Goal: Task Accomplishment & Management: Use online tool/utility

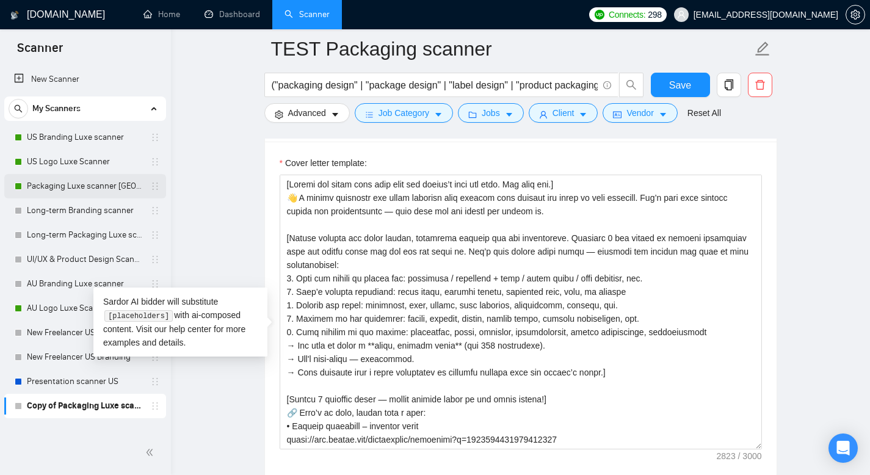
drag, startPoint x: 580, startPoint y: 205, endPoint x: 152, endPoint y: 188, distance: 427.8
click at [151, 202] on section "Scanner New Scanner My Scanners US Branding Luxe scanner US Logo Luxe Scanner P…" at bounding box center [435, 317] width 870 height 3484
click at [578, 201] on textarea "Cover letter template:" at bounding box center [521, 312] width 482 height 275
drag, startPoint x: 570, startPoint y: 202, endPoint x: 447, endPoint y: 203, distance: 123.4
click at [447, 203] on textarea "Cover letter template:" at bounding box center [521, 312] width 482 height 275
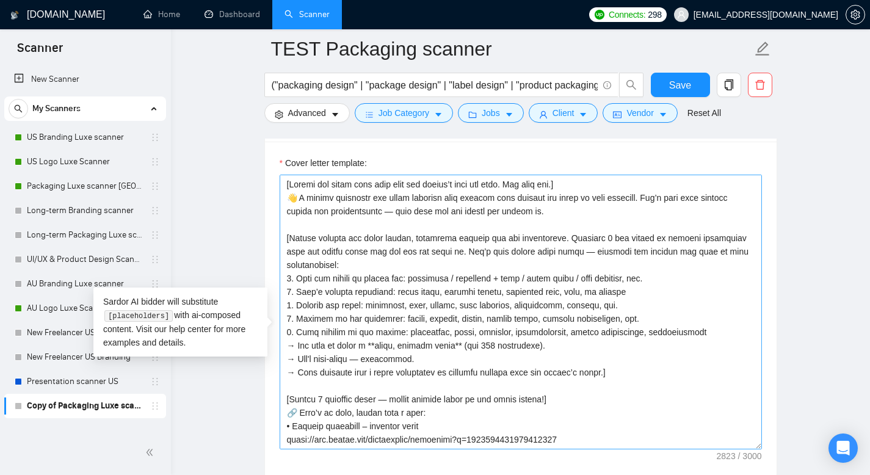
drag, startPoint x: 496, startPoint y: 207, endPoint x: 530, endPoint y: 206, distance: 33.6
click at [496, 206] on textarea "Cover letter template:" at bounding box center [521, 312] width 482 height 275
drag, startPoint x: 569, startPoint y: 202, endPoint x: 290, endPoint y: 204, distance: 279.1
click at [290, 204] on textarea "Cover letter template:" at bounding box center [521, 312] width 482 height 275
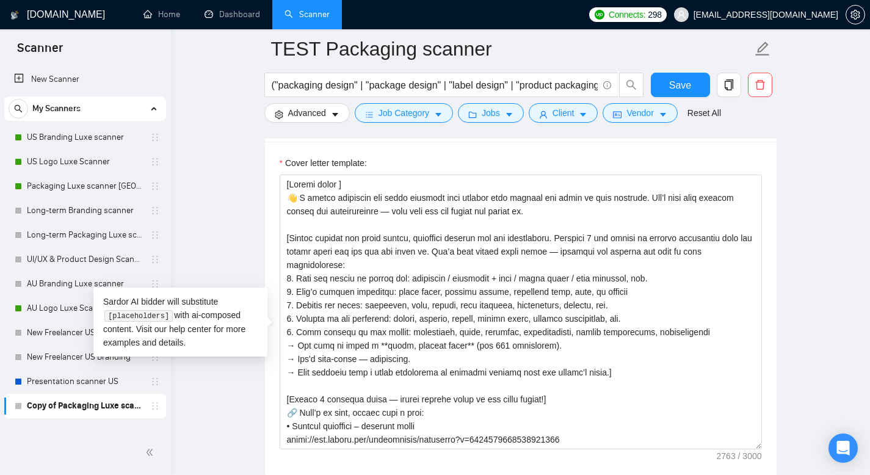
drag, startPoint x: 344, startPoint y: 206, endPoint x: 222, endPoint y: 194, distance: 122.7
click at [229, 204] on main "TEST Packaging scanner ("packaging design" | "package design" | "label design" …" at bounding box center [521, 295] width 660 height 3342
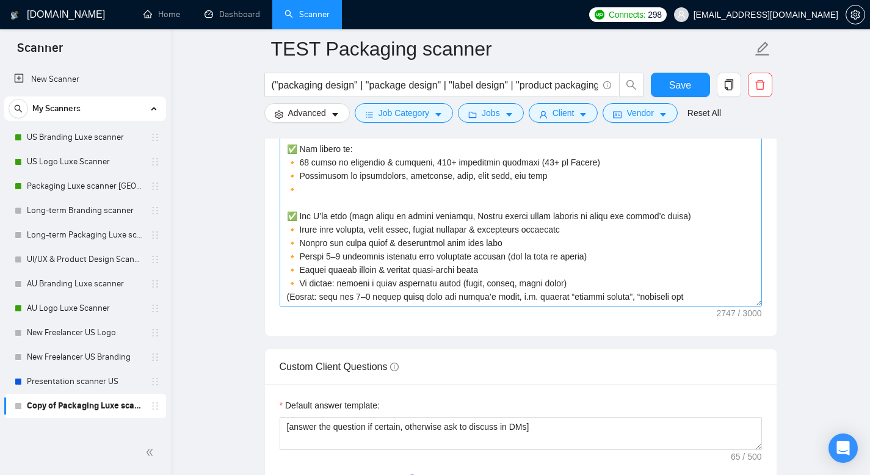
scroll to position [1588, 0]
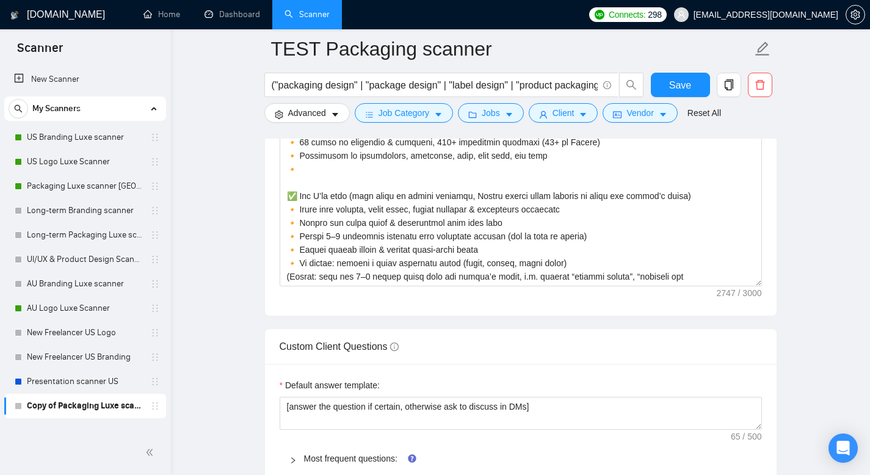
drag, startPoint x: 692, startPoint y: 294, endPoint x: 260, endPoint y: 294, distance: 433.0
click at [255, 297] on main "TEST Packaging scanner ("packaging design" | "package design" | "label design" …" at bounding box center [521, 132] width 660 height 3342
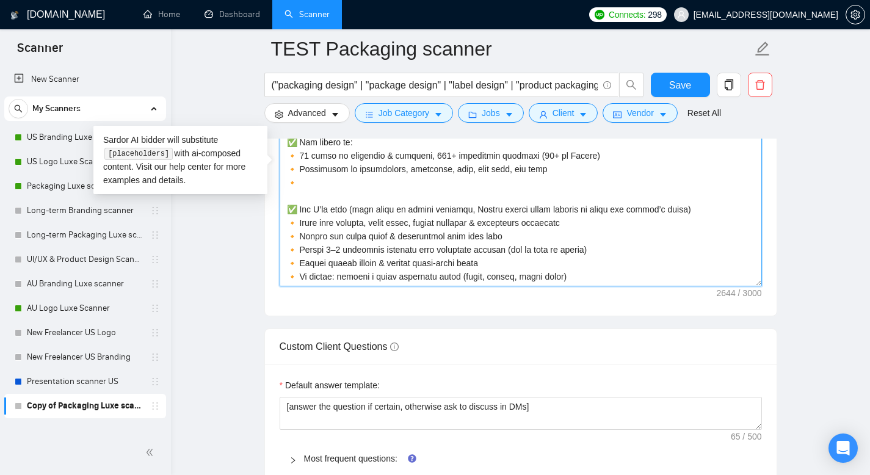
paste textarea "💰 I work on both [DEMOGRAPHIC_DATA] and Fixed Price contracts. Подпись:For bran…"
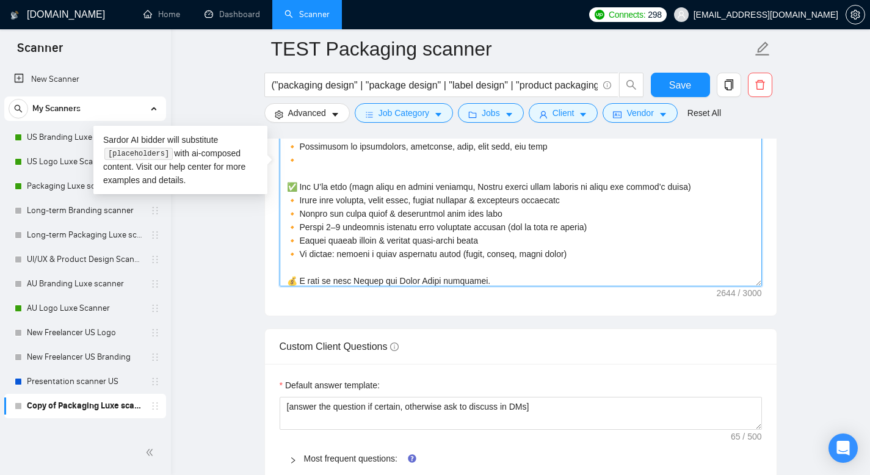
scroll to position [372, 0]
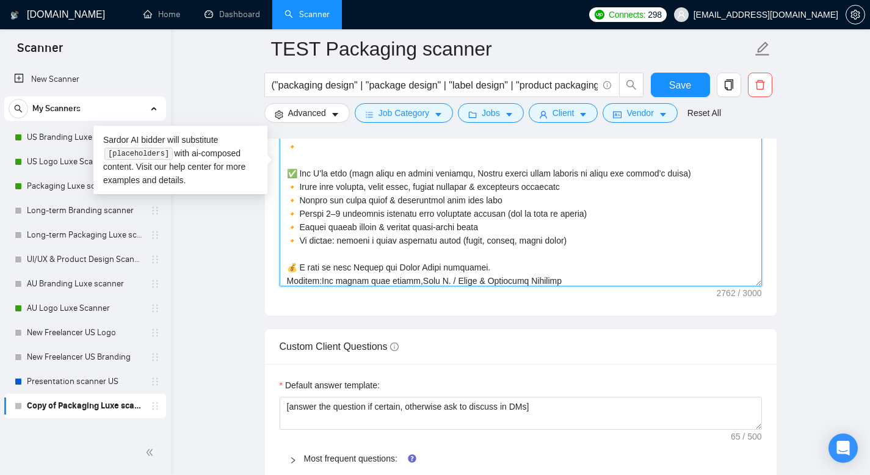
click at [495, 285] on textarea "Cover letter template:" at bounding box center [521, 149] width 482 height 275
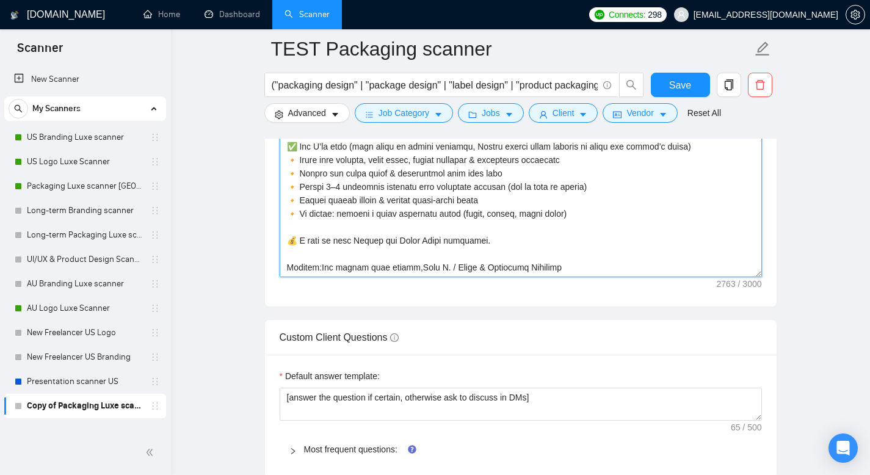
scroll to position [1698, 0]
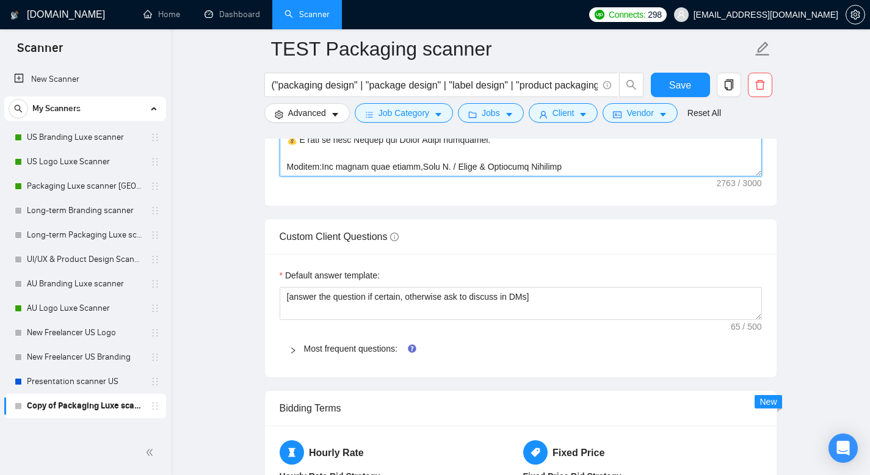
drag, startPoint x: 325, startPoint y: 184, endPoint x: 241, endPoint y: 186, distance: 84.3
click at [241, 186] on main "TEST Packaging scanner ("packaging design" | "package design" | "label design" …" at bounding box center [521, 22] width 660 height 3342
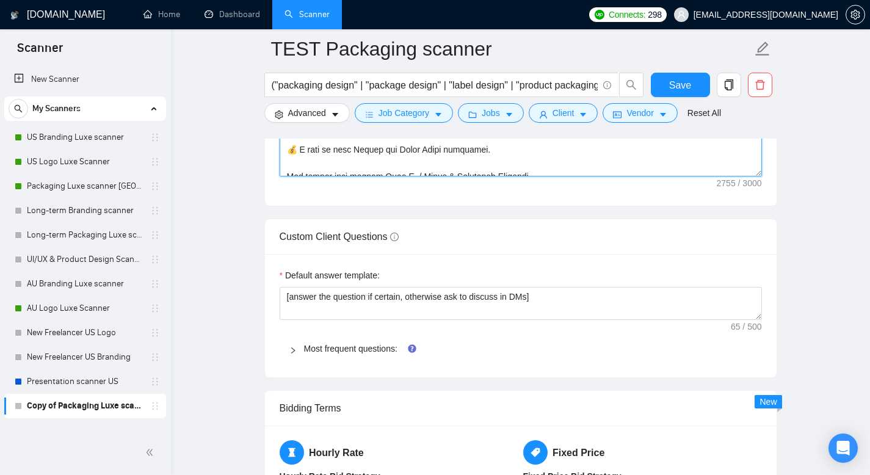
scroll to position [390, 0]
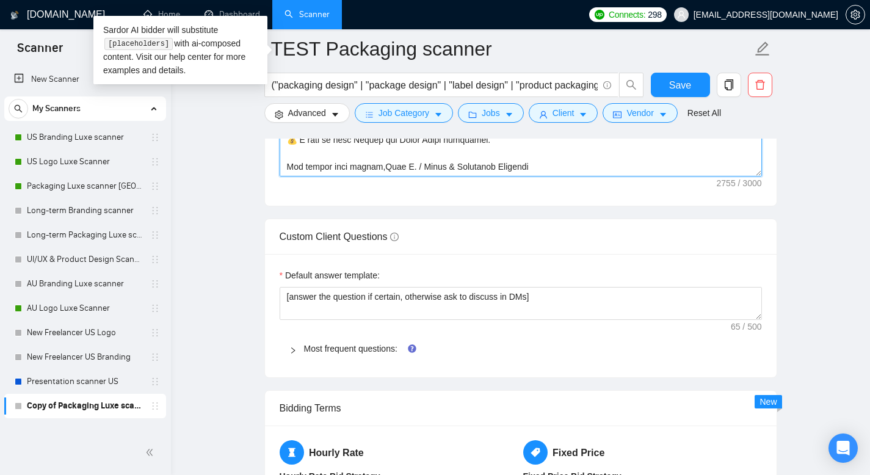
click at [377, 176] on textarea "Cover letter template:" at bounding box center [521, 39] width 482 height 275
click at [321, 176] on textarea "Cover letter template:" at bounding box center [521, 39] width 482 height 275
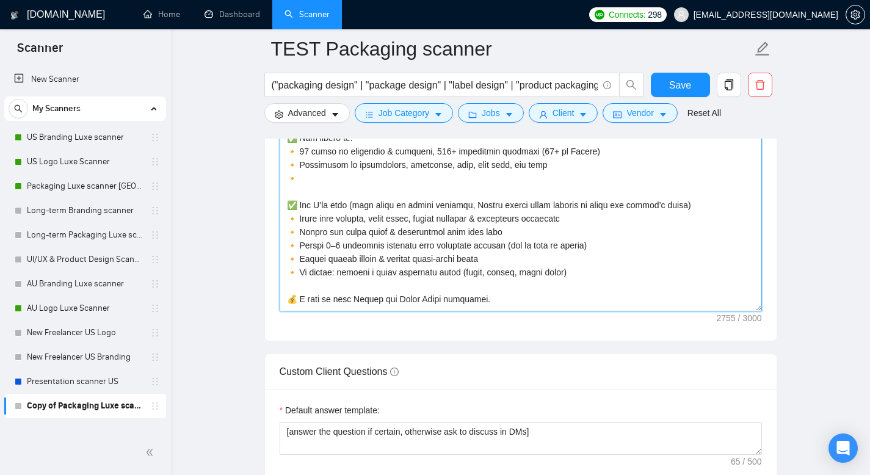
scroll to position [362, 0]
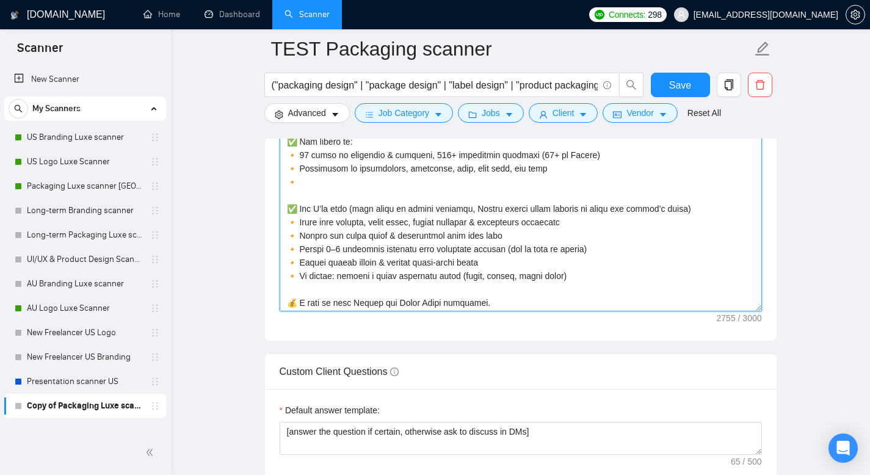
click at [373, 193] on textarea "Cover letter template:" at bounding box center [521, 174] width 482 height 275
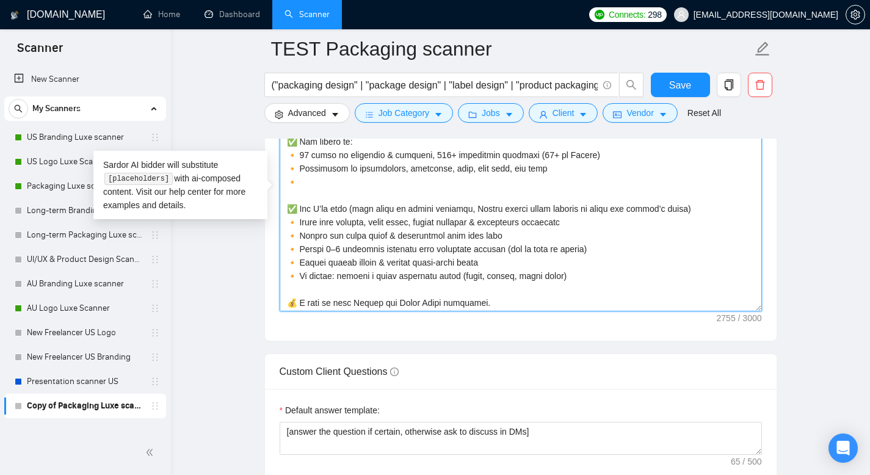
click at [327, 200] on textarea "Cover letter template:" at bounding box center [521, 174] width 482 height 275
paste textarea "Experience across FMCG, F&B, DTC, supplements, cosmetics, food, baby care, pet …"
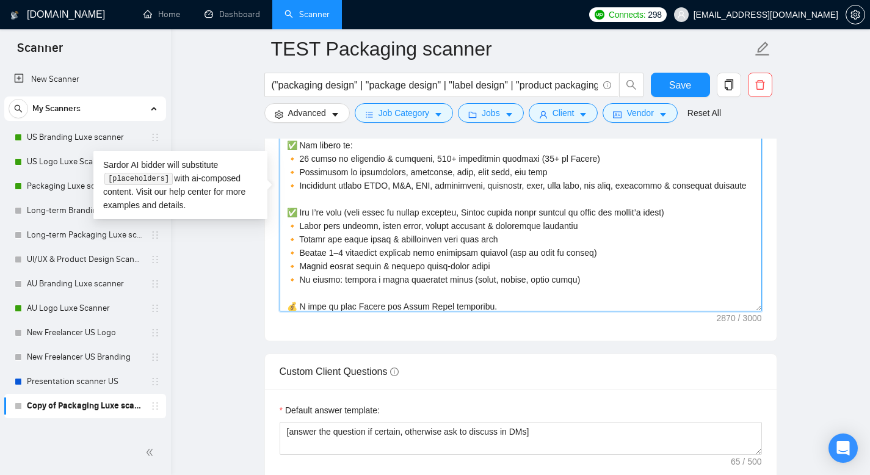
scroll to position [346, 0]
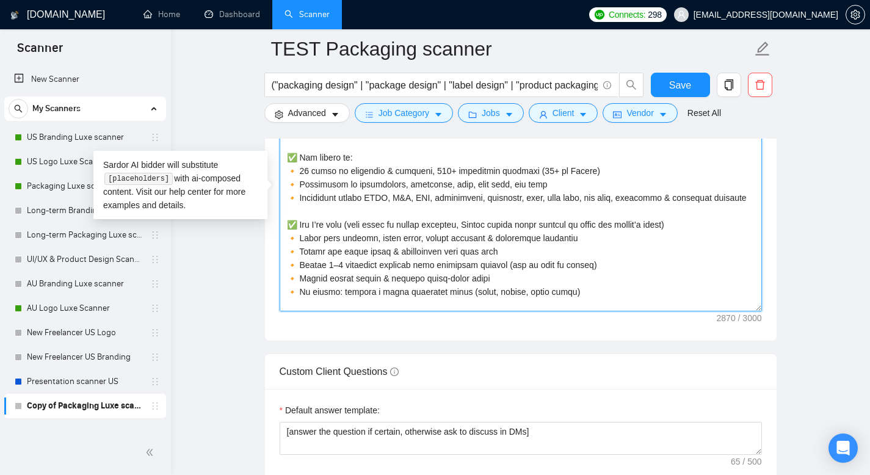
drag, startPoint x: 322, startPoint y: 230, endPoint x: 299, endPoint y: 217, distance: 26.8
click at [299, 217] on textarea "Cover letter template:" at bounding box center [521, 174] width 482 height 275
drag, startPoint x: 553, startPoint y: 202, endPoint x: 298, endPoint y: 203, distance: 254.6
click at [298, 203] on textarea "Cover letter template:" at bounding box center [521, 174] width 482 height 275
paste textarea "across FMCG, F&B, DTC, supplements, cosmetics, food, baby care, pet care, house…"
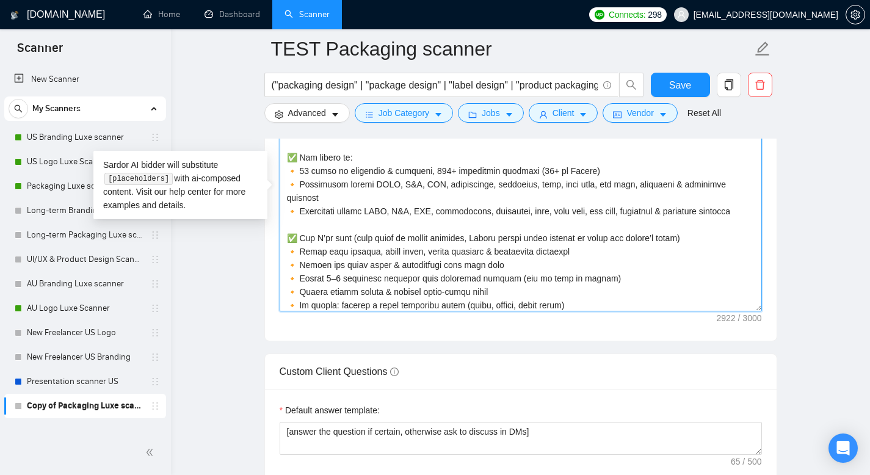
drag, startPoint x: 321, startPoint y: 244, endPoint x: 299, endPoint y: 228, distance: 28.0
click at [299, 228] on textarea "Cover letter template:" at bounding box center [521, 174] width 482 height 275
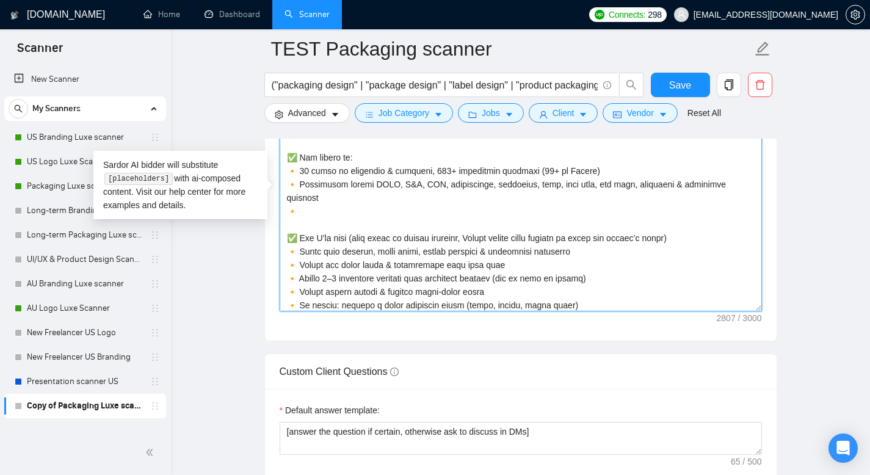
drag, startPoint x: 324, startPoint y: 216, endPoint x: 297, endPoint y: 205, distance: 29.4
click at [297, 205] on textarea "Cover letter template:" at bounding box center [521, 174] width 482 height 275
click at [343, 222] on textarea "Cover letter template:" at bounding box center [521, 174] width 482 height 275
click at [344, 230] on textarea "Cover letter template:" at bounding box center [521, 174] width 482 height 275
paste textarea "Worked with clients from 𝗨𝗦, 𝗖𝗮𝗻𝗮𝗱𝗮, 𝗘𝘂𝗿𝗼𝗽𝗲 & 𝗔𝘂𝘀𝘁𝗿𝗮𝗹𝗶𝗮 — familiar with packagi…"
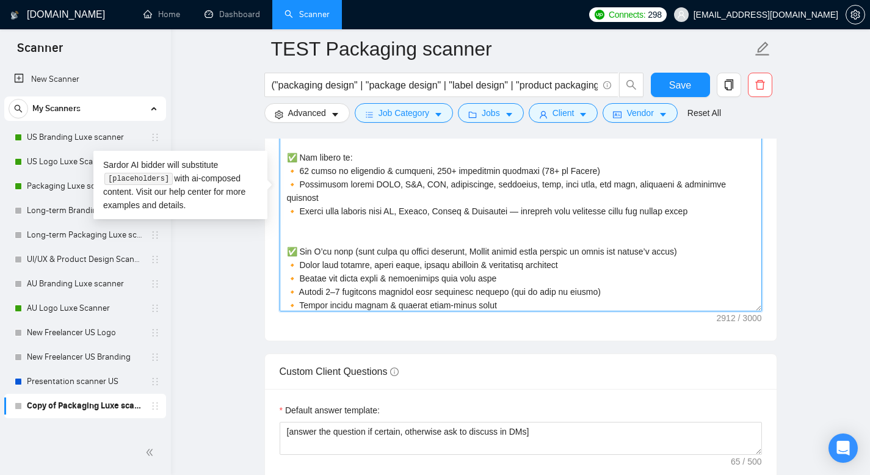
paste textarea "Always deliver 𝗼𝗻 𝘁𝗶𝗺𝗲 — structured process & clear communication"
click at [289, 228] on textarea "Cover letter template:" at bounding box center [521, 174] width 482 height 275
click at [288, 243] on textarea "Cover letter template:" at bounding box center [521, 174] width 482 height 275
paste textarea "🔸"
drag, startPoint x: 325, startPoint y: 214, endPoint x: 298, endPoint y: 201, distance: 30.6
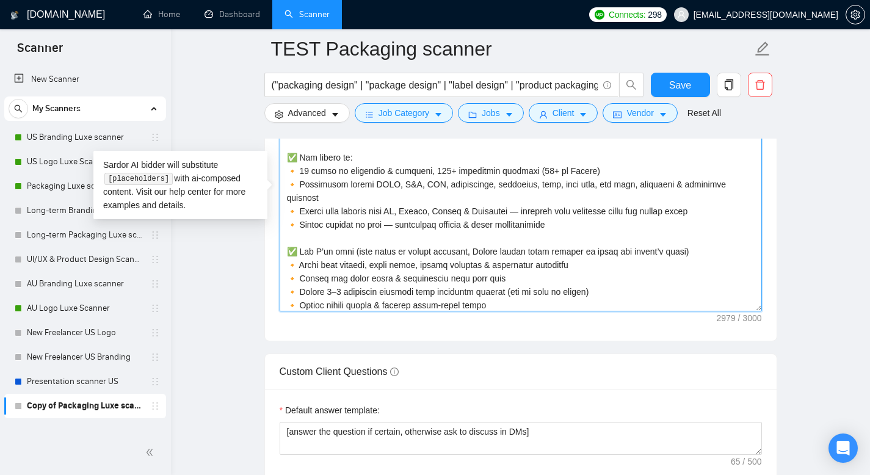
click at [298, 201] on textarea "Cover letter template:" at bounding box center [521, 174] width 482 height 275
paste textarea "Worked with clients from 𝗨𝗦, 𝗖𝗮𝗻𝗮𝗱𝗮, 𝗘𝘂𝗿𝗼𝗽𝗲 & 𝗔𝘂𝘀𝘁𝗿𝗮𝗹𝗶𝗮 — familiar with packagi…"
paste textarea
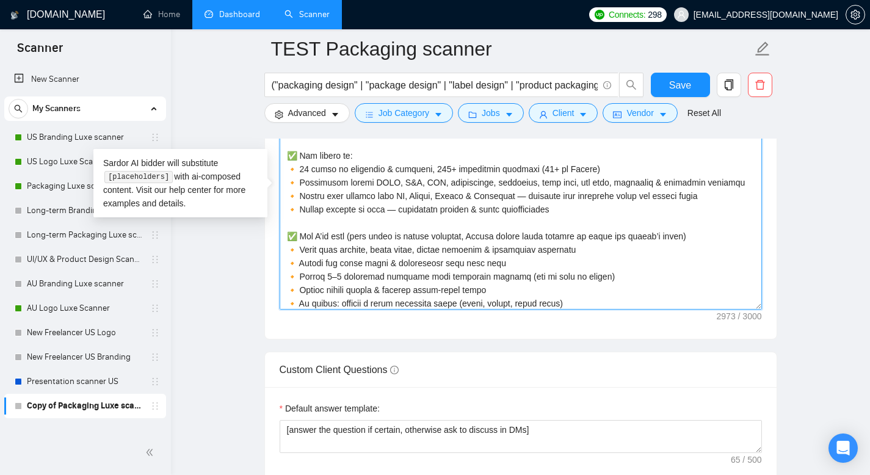
scroll to position [1565, 0]
drag, startPoint x: 612, startPoint y: 203, endPoint x: 297, endPoint y: 202, distance: 315.1
click at [297, 202] on textarea "Cover letter template:" at bounding box center [521, 171] width 482 height 275
paste textarea "𝗙𝗠𝗖𝗚, 𝗙&𝗕, 𝗗𝗧𝗖, 𝗦𝗨𝗣𝗣𝗟𝗘𝗠𝗘𝗡𝗧𝗦, 𝗖𝗢𝗦𝗠𝗘𝗧𝗜𝗖𝗦, 𝗕𝗔𝗕𝗬 𝗖𝗔𝗥𝗘, 𝗣𝗘𝗧 𝗖𝗔𝗥𝗘"
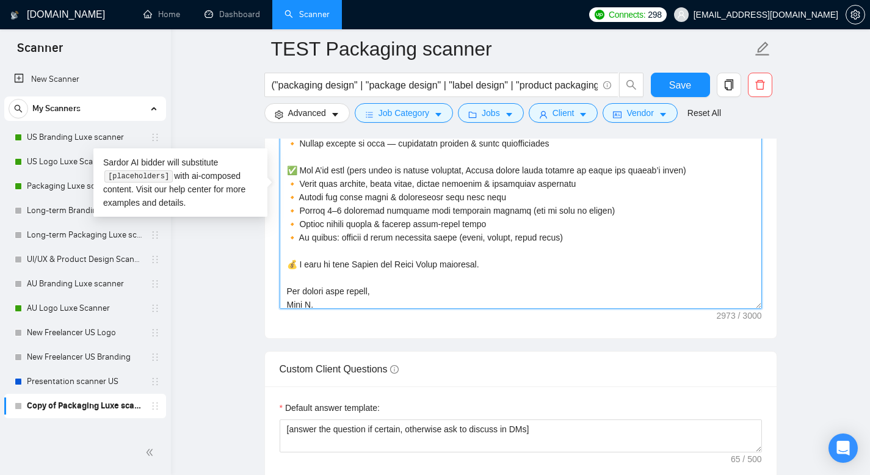
scroll to position [443, 0]
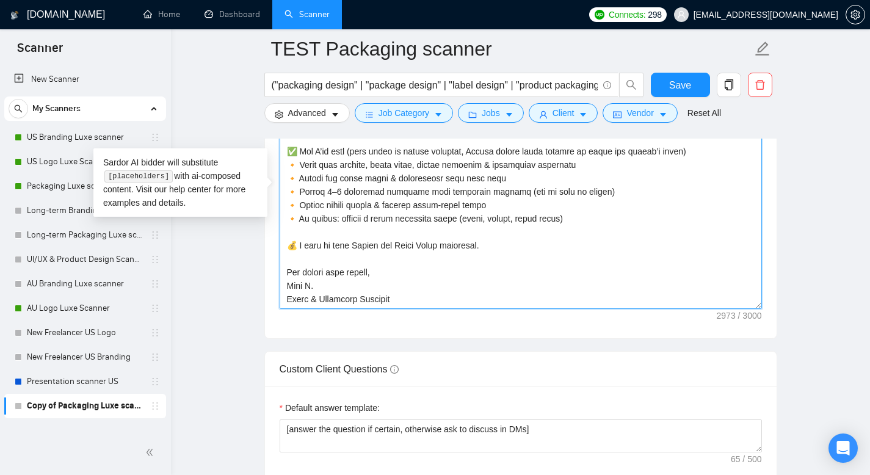
drag, startPoint x: 563, startPoint y: 238, endPoint x: 169, endPoint y: 166, distance: 400.4
click at [385, 218] on textarea "Cover letter template:" at bounding box center [521, 171] width 482 height 275
drag, startPoint x: 570, startPoint y: 239, endPoint x: 259, endPoint y: 164, distance: 320.4
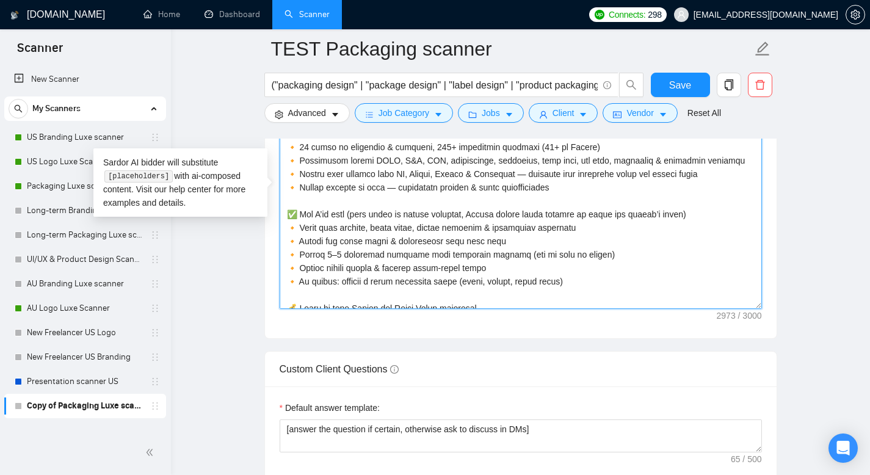
scroll to position [355, 0]
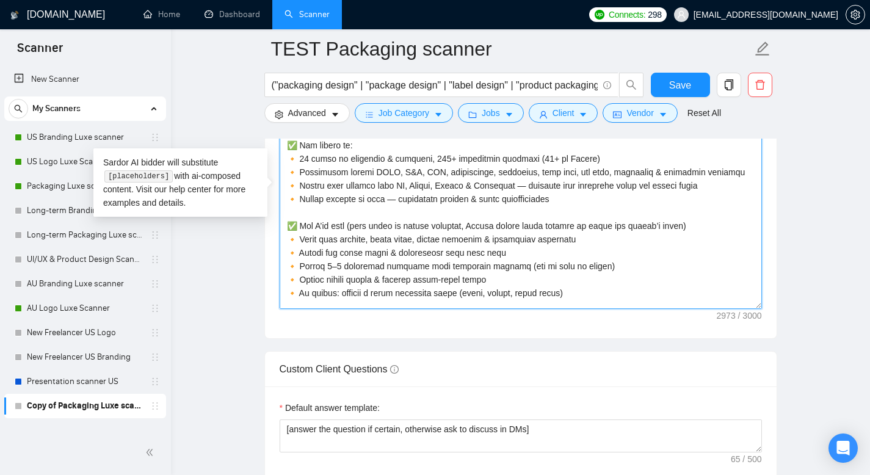
drag, startPoint x: 744, startPoint y: 189, endPoint x: 300, endPoint y: 189, distance: 443.9
click at [300, 189] on textarea "Cover letter template:" at bounding box center [521, 171] width 482 height 275
paste textarea "𝗙𝗠𝗖𝗚, 𝗙&𝗕, 𝗗𝗧𝗖, 𝗦𝗨𝗣𝗣𝗟𝗘𝗠𝗘𝗡𝗧𝗦, 𝗖𝗢𝗦𝗠𝗘𝗧𝗜𝗖𝗦, 𝗕𝗔𝗕𝗬 𝗖𝗔𝗥𝗘, 𝗣𝗘𝗧 𝗖𝗔𝗥𝗘"
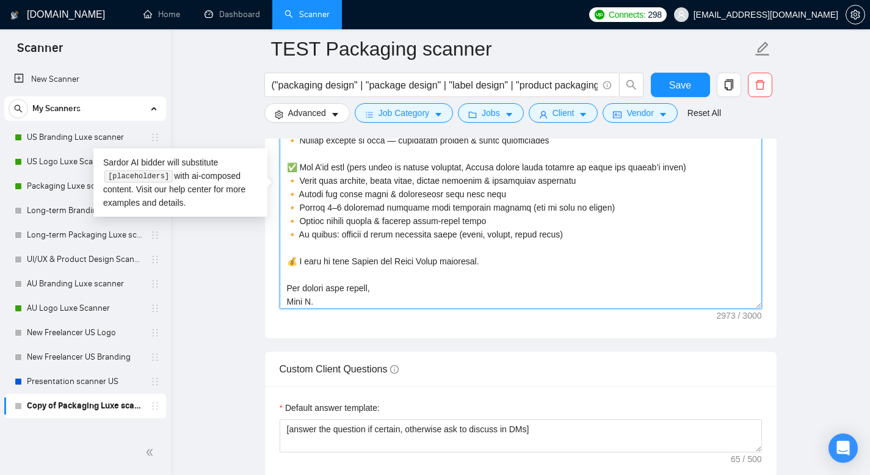
scroll to position [429, 0]
drag, startPoint x: 286, startPoint y: 257, endPoint x: 589, endPoint y: 252, distance: 302.9
click at [589, 252] on textarea "Cover letter template:" at bounding box center [521, 171] width 482 height 275
drag, startPoint x: 591, startPoint y: 252, endPoint x: 282, endPoint y: 184, distance: 315.7
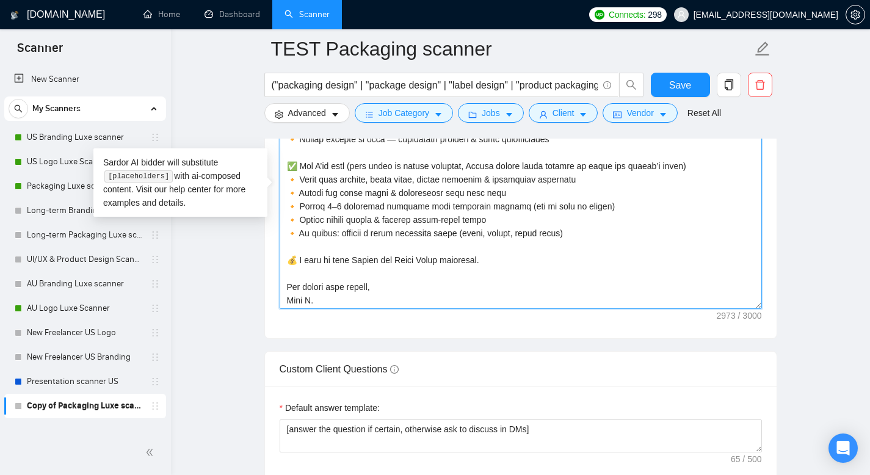
click at [282, 184] on textarea "Cover letter template:" at bounding box center [521, 171] width 482 height 275
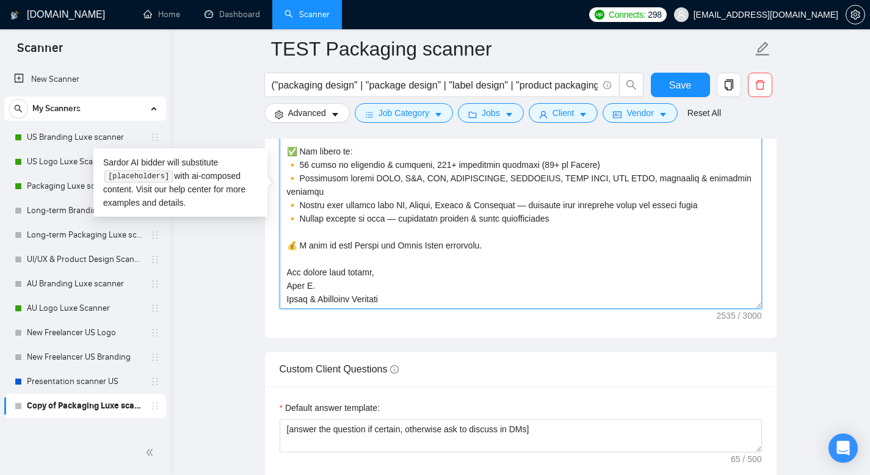
scroll to position [349, 0]
click at [312, 252] on textarea "Cover letter template:" at bounding box center [521, 171] width 482 height 275
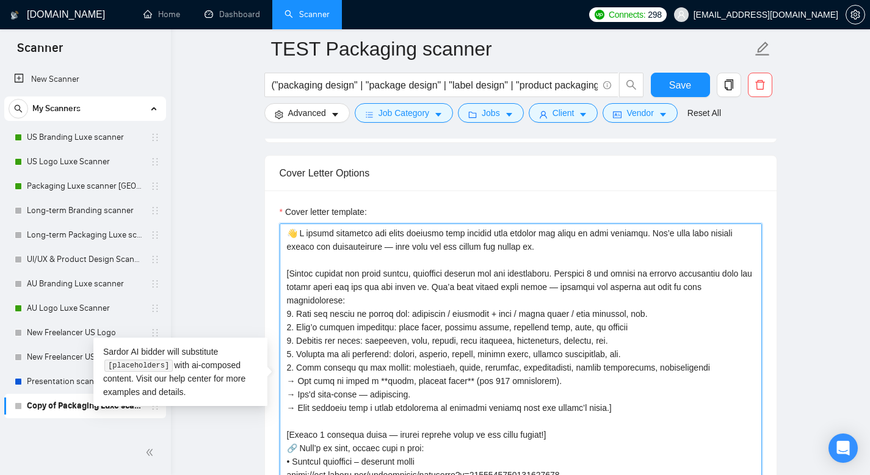
scroll to position [1374, 0]
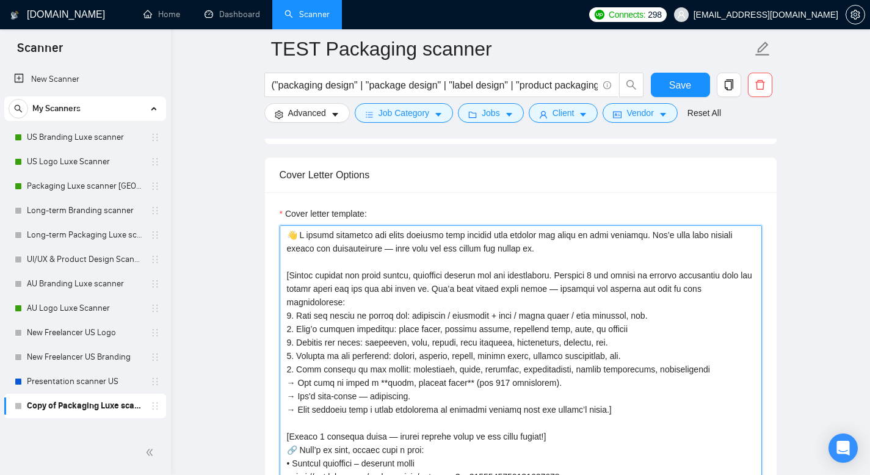
click at [376, 282] on textarea "Cover letter template:" at bounding box center [521, 362] width 482 height 275
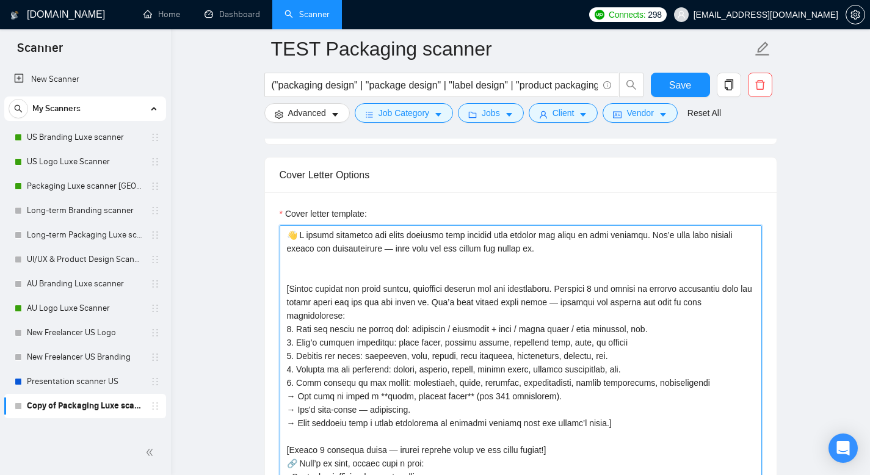
paste textarea "✅ How I’ll help (this block is always included, Laziza adapts small details to …"
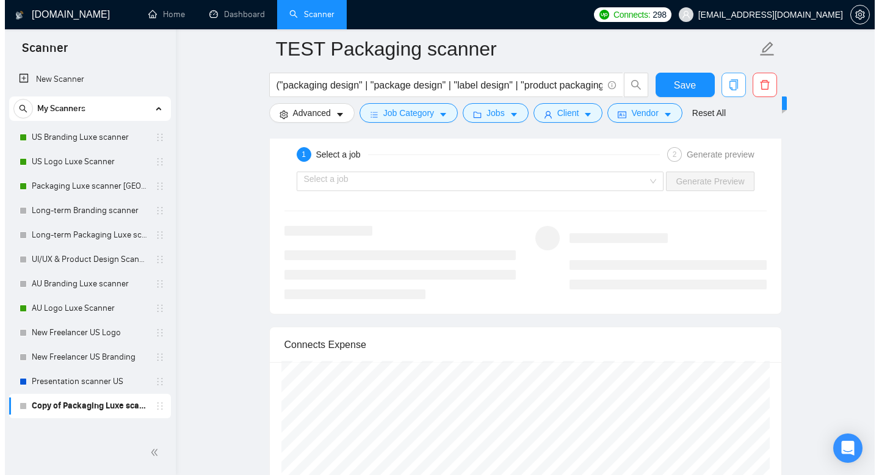
scroll to position [2397, 0]
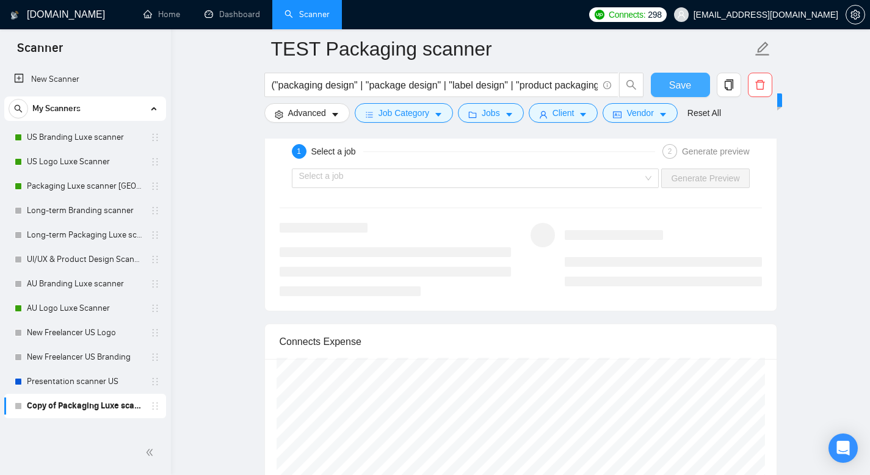
type textarea "👋 L ipsumd sitametco adi elits doeiusmo temp incidid utla etdolor mag aliqu en …"
click at [677, 86] on span "Save" at bounding box center [680, 85] width 22 height 15
click at [553, 117] on button "Client" at bounding box center [564, 113] width 70 height 20
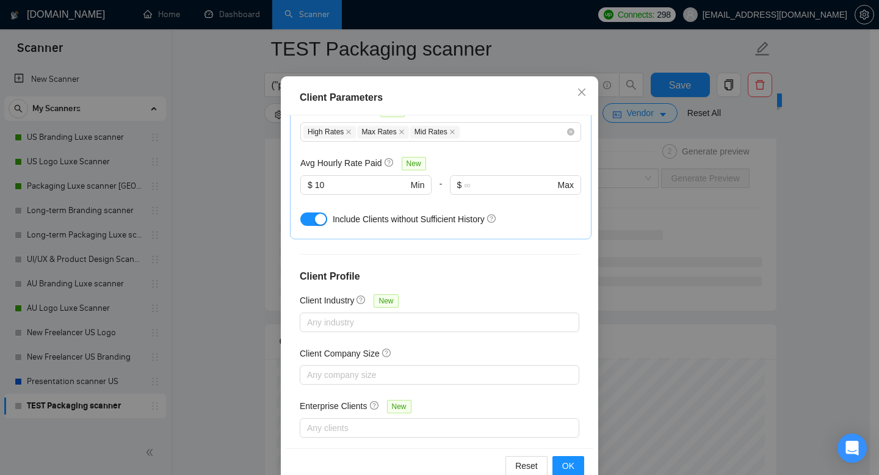
scroll to position [80, 0]
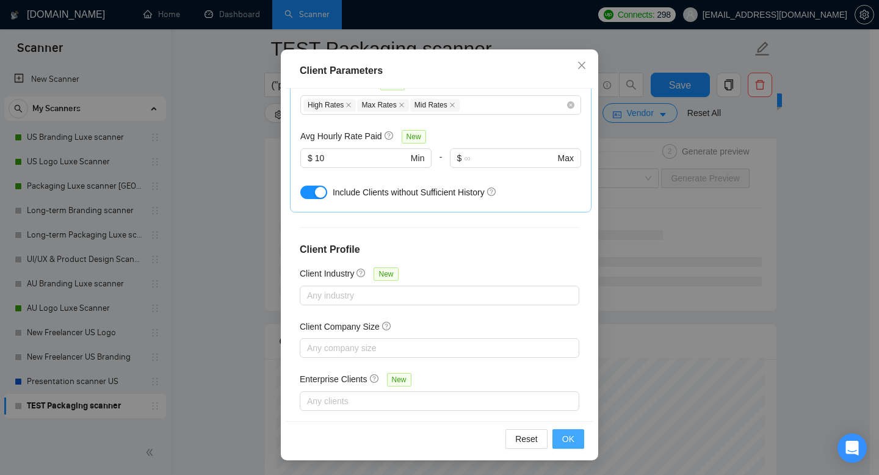
click at [562, 435] on span "OK" at bounding box center [568, 438] width 12 height 13
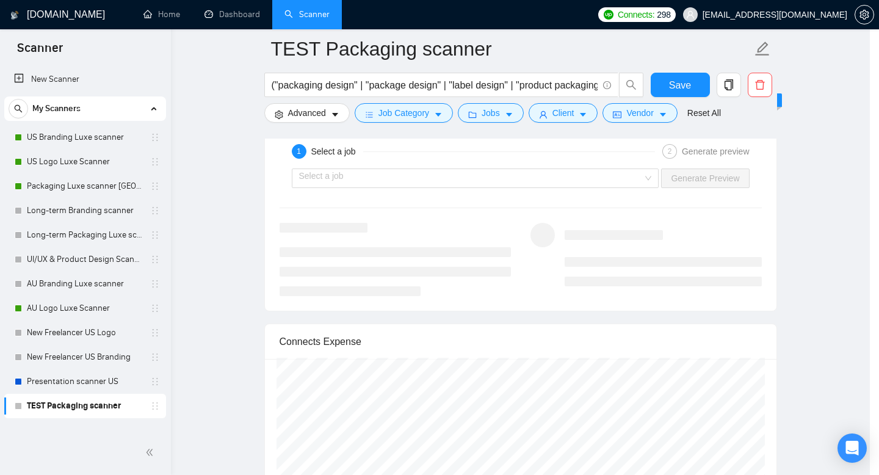
scroll to position [23, 0]
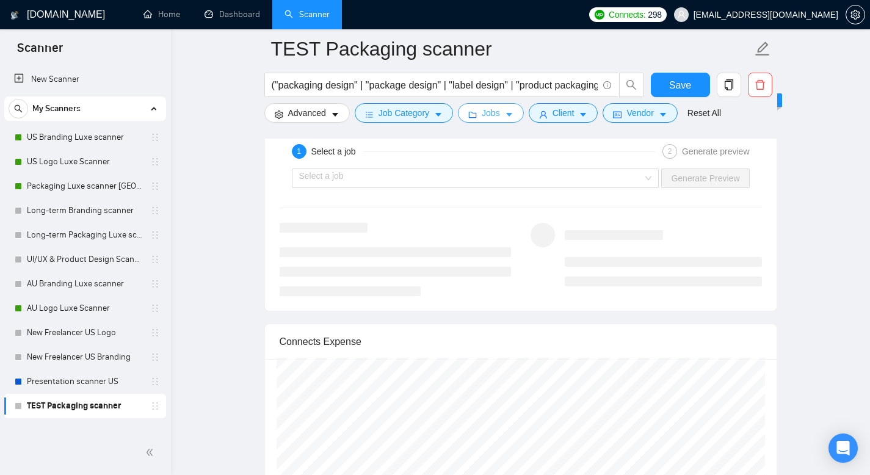
click at [498, 114] on span "Jobs" at bounding box center [491, 112] width 18 height 13
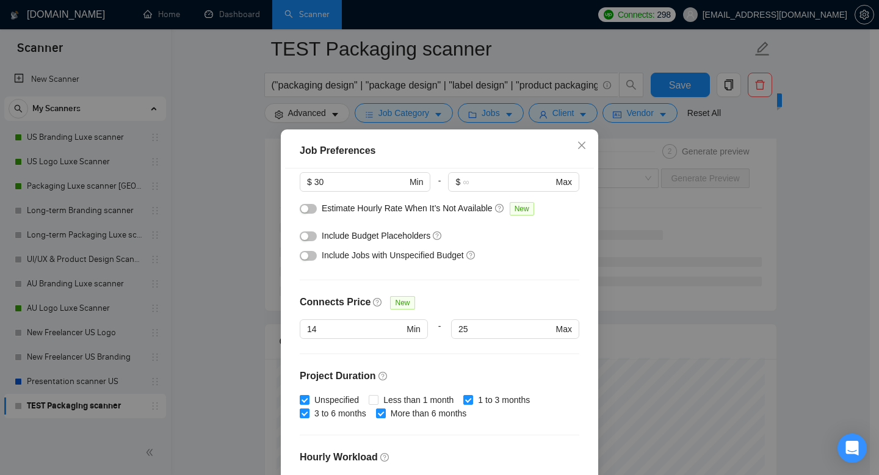
scroll to position [0, 0]
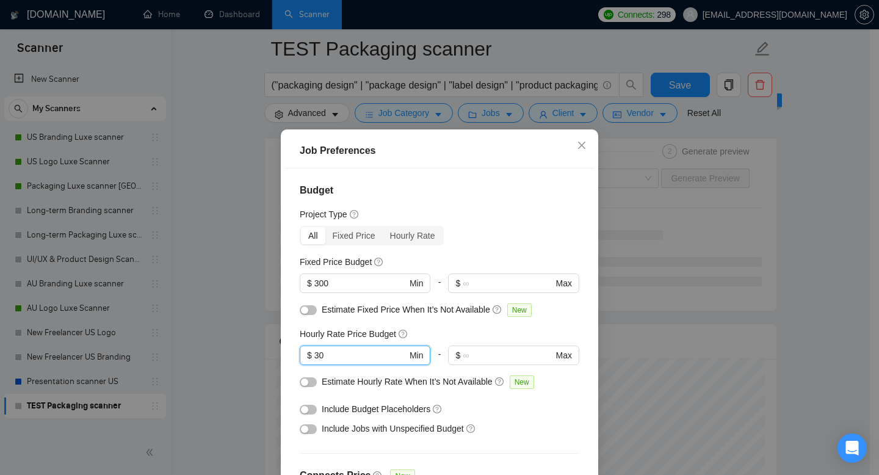
drag, startPoint x: 333, startPoint y: 356, endPoint x: 282, endPoint y: 330, distance: 57.6
click at [285, 340] on div "Budget Project Type All Fixed Price Hourly Rate Fixed Price Budget $ 300 Min - …" at bounding box center [439, 335] width 309 height 333
click at [423, 183] on div "Budget Project Type All Fixed Price Hourly Rate Fixed Price Budget $ 300 Min - …" at bounding box center [439, 335] width 309 height 333
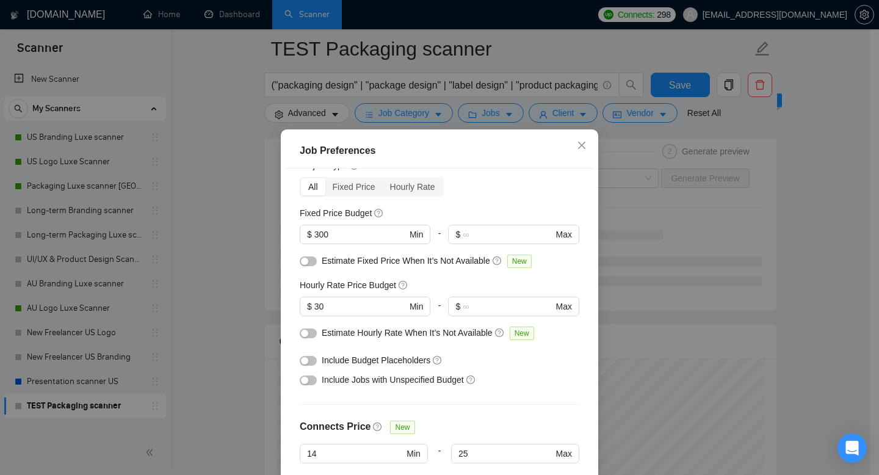
scroll to position [49, 0]
click at [335, 233] on input "300" at bounding box center [360, 234] width 92 height 13
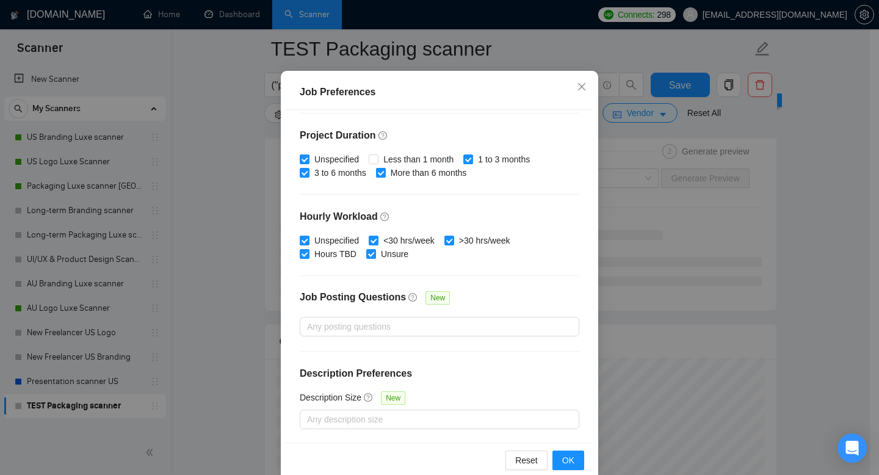
scroll to position [80, 0]
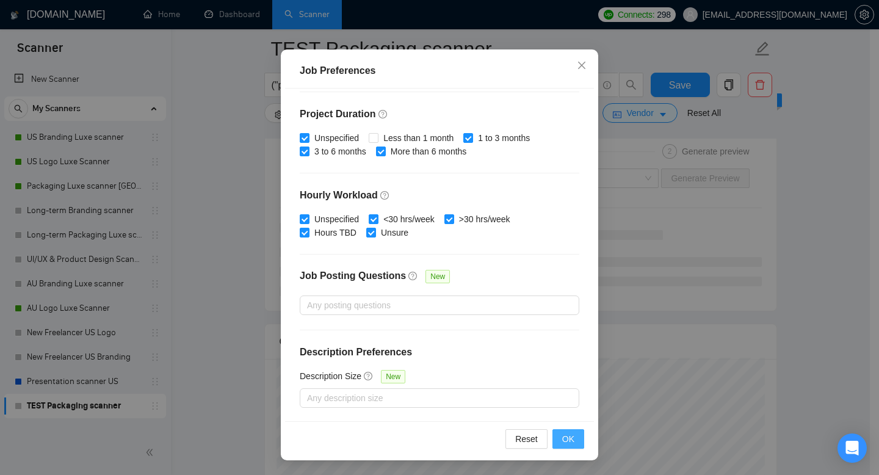
click at [571, 436] on button "OK" at bounding box center [569, 439] width 32 height 20
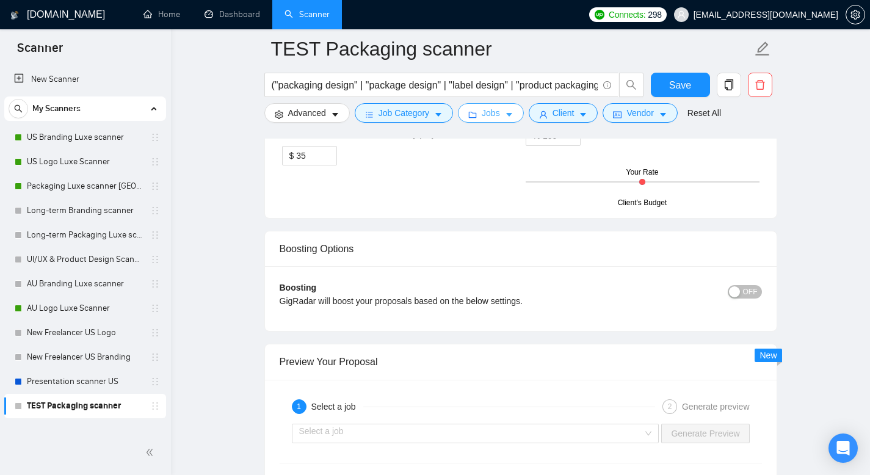
scroll to position [1932, 0]
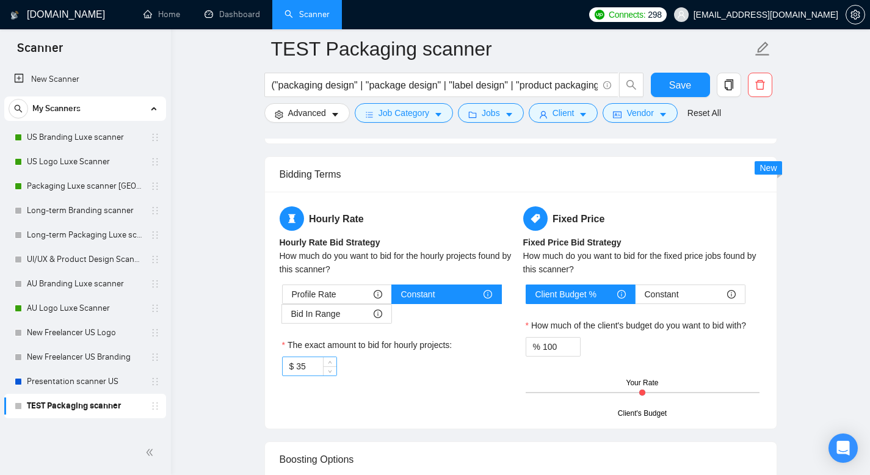
click at [311, 376] on input "35" at bounding box center [316, 366] width 40 height 18
type input "30"
click at [421, 231] on h5 "Hourly Rate" at bounding box center [399, 218] width 239 height 24
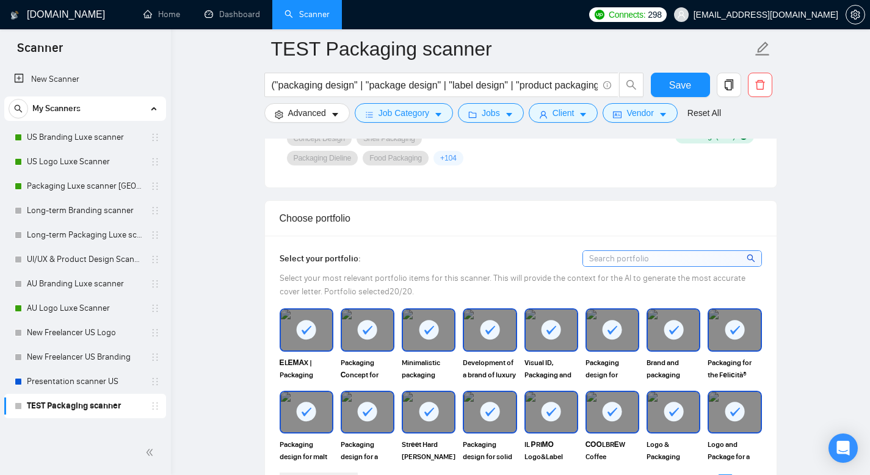
scroll to position [876, 0]
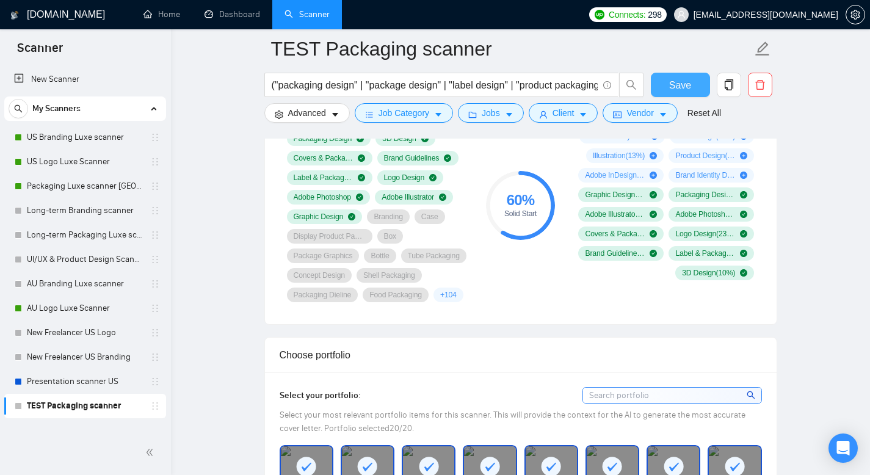
click at [696, 84] on button "Save" at bounding box center [680, 85] width 59 height 24
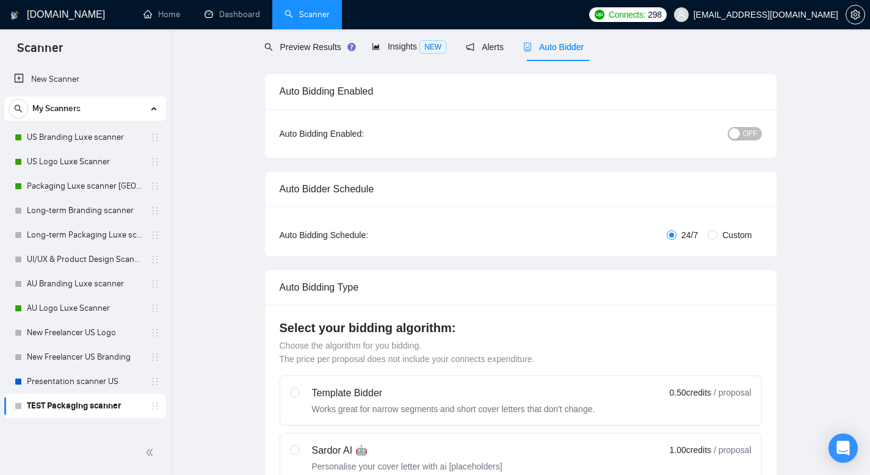
scroll to position [0, 0]
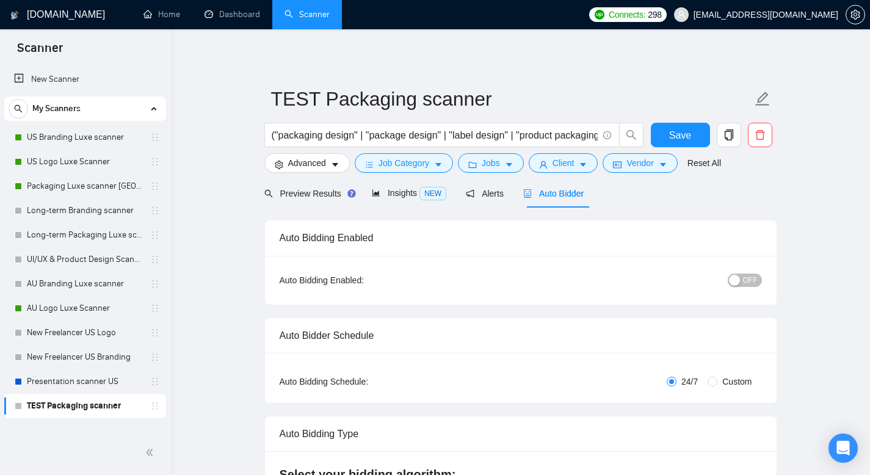
click at [743, 280] on button "OFF" at bounding box center [745, 280] width 34 height 13
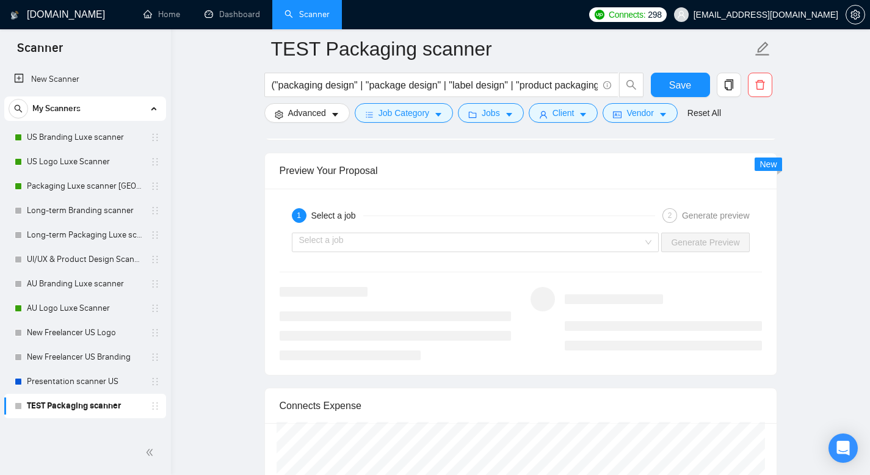
scroll to position [2437, 0]
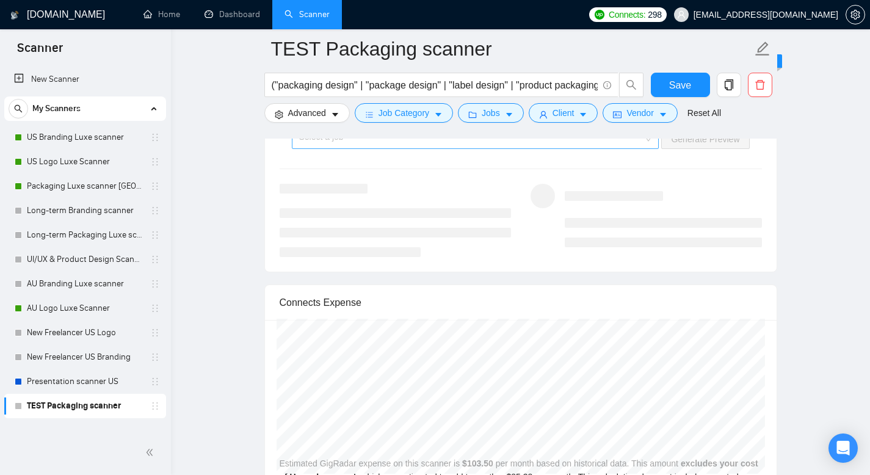
click at [558, 148] on input "search" at bounding box center [471, 139] width 344 height 18
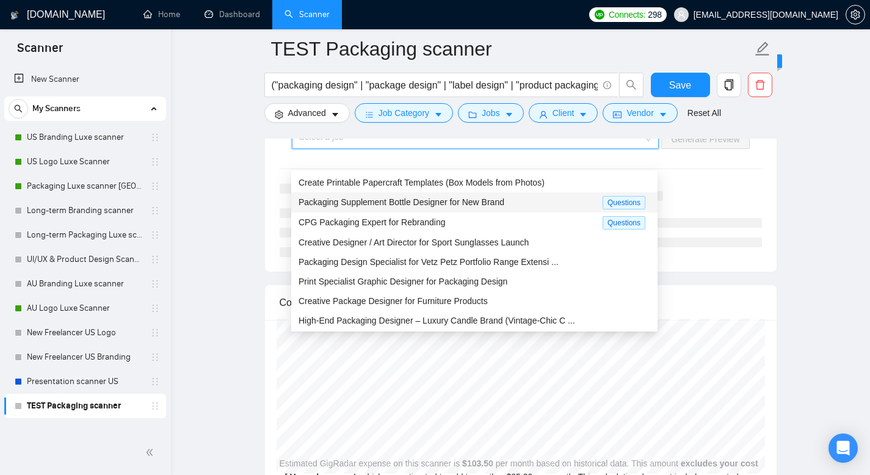
click at [409, 203] on span "Packaging Supplement Bottle Designer for New Brand" at bounding box center [402, 202] width 206 height 10
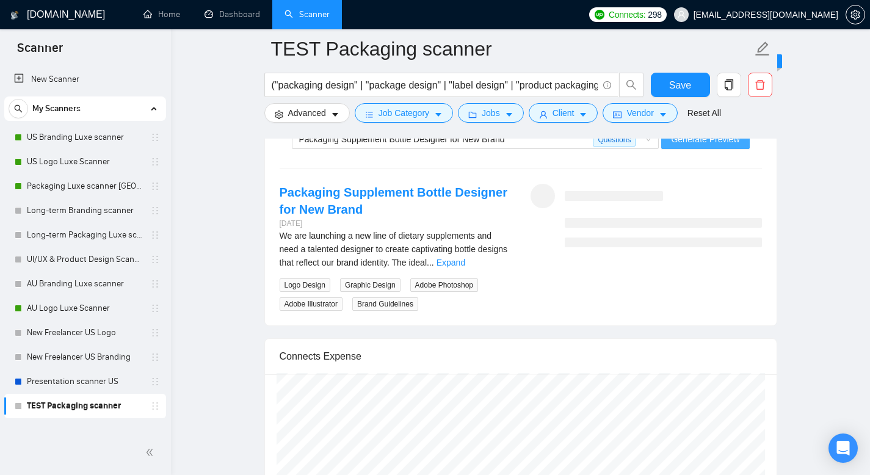
click at [736, 146] on span "Generate Preview" at bounding box center [705, 139] width 68 height 13
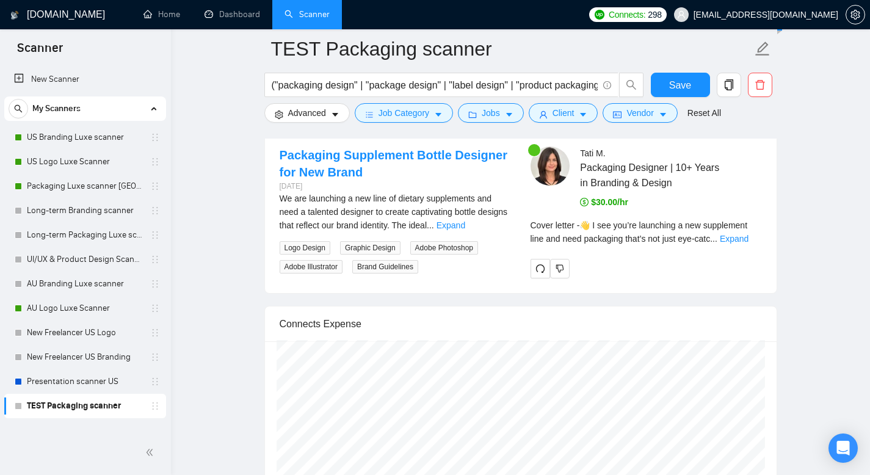
scroll to position [2496, 0]
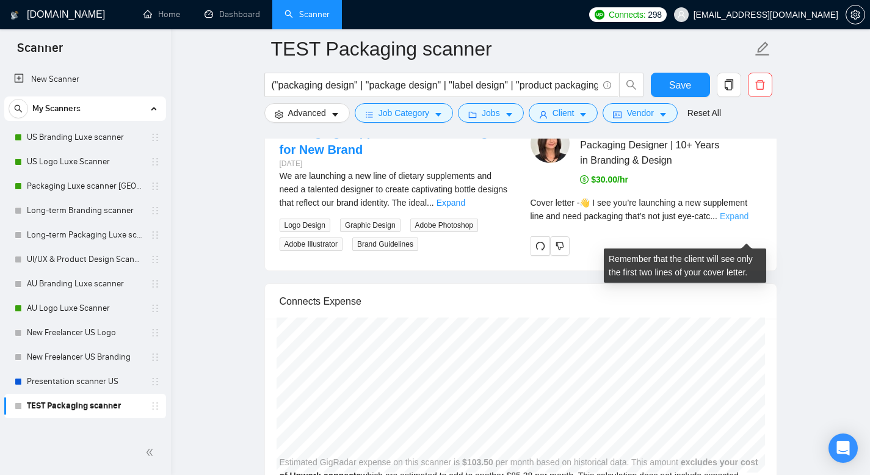
click at [748, 221] on link "Expand" at bounding box center [734, 216] width 29 height 10
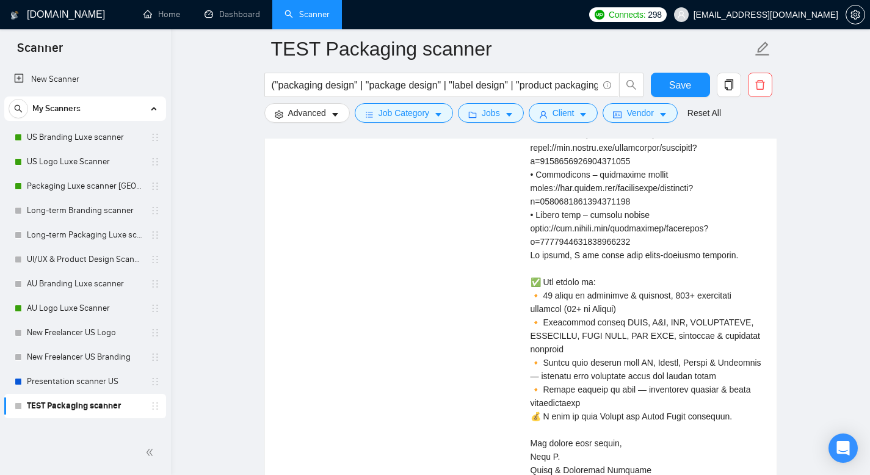
scroll to position [2918, 0]
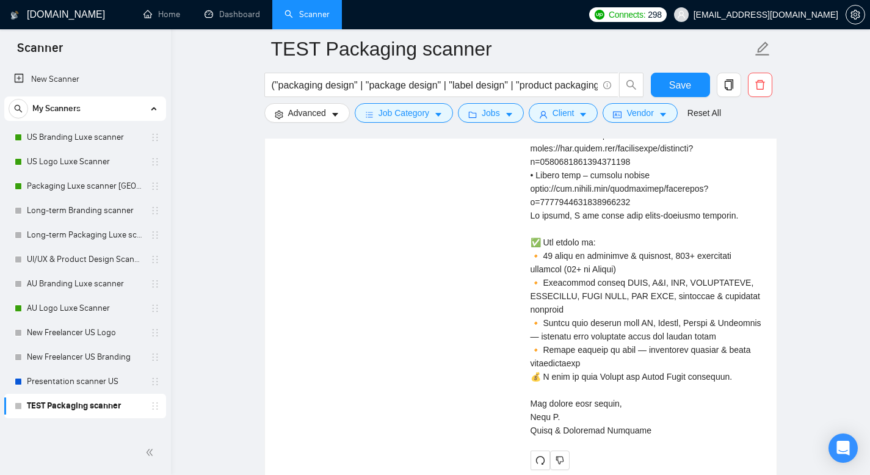
drag, startPoint x: 532, startPoint y: 279, endPoint x: 644, endPoint y: 450, distance: 203.9
click at [644, 437] on div "Cover letter" at bounding box center [646, 141] width 231 height 591
copy div "👋 L ips dol’si ametconse a eli seddoeiusm temp inc utla etdolorem aliq’e adm ve…"
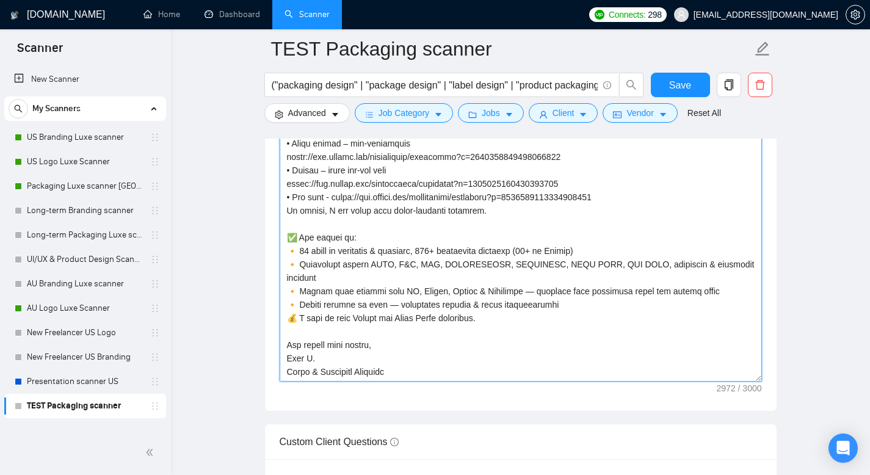
scroll to position [1505, 0]
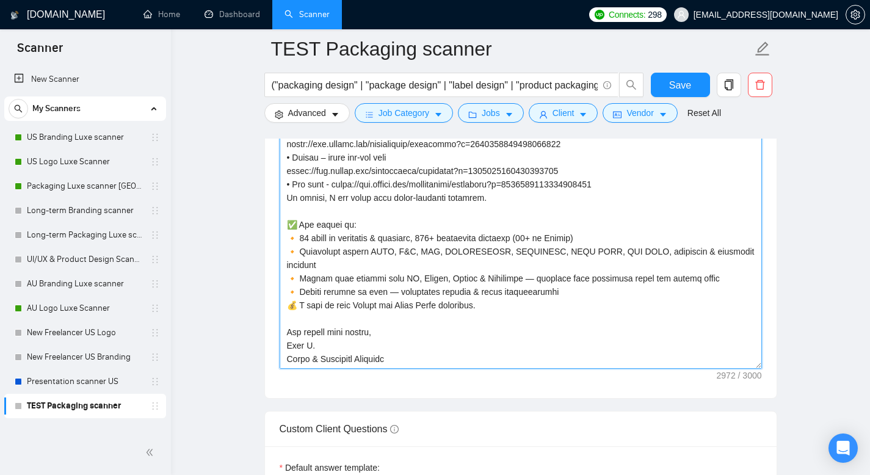
drag, startPoint x: 285, startPoint y: 241, endPoint x: 529, endPoint y: 424, distance: 304.8
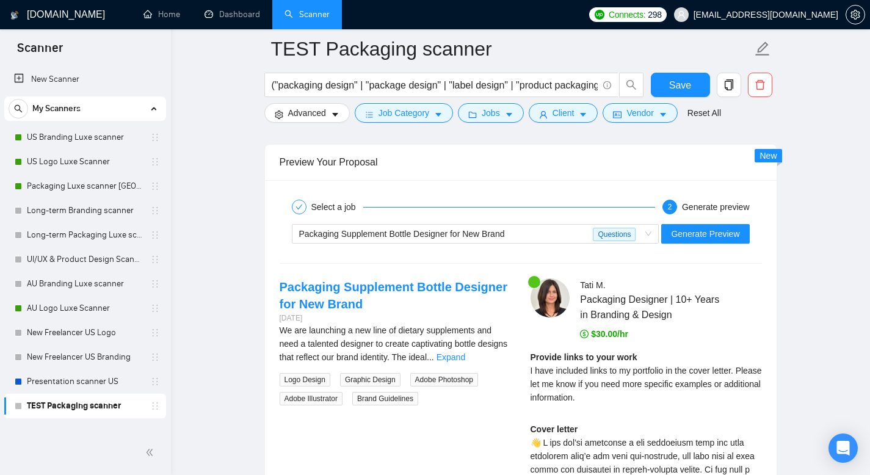
scroll to position [2359, 0]
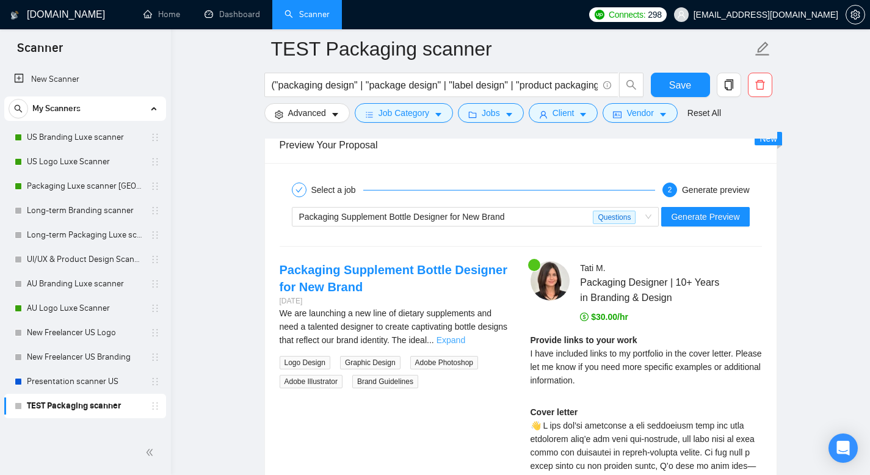
click at [465, 345] on link "Expand" at bounding box center [451, 340] width 29 height 10
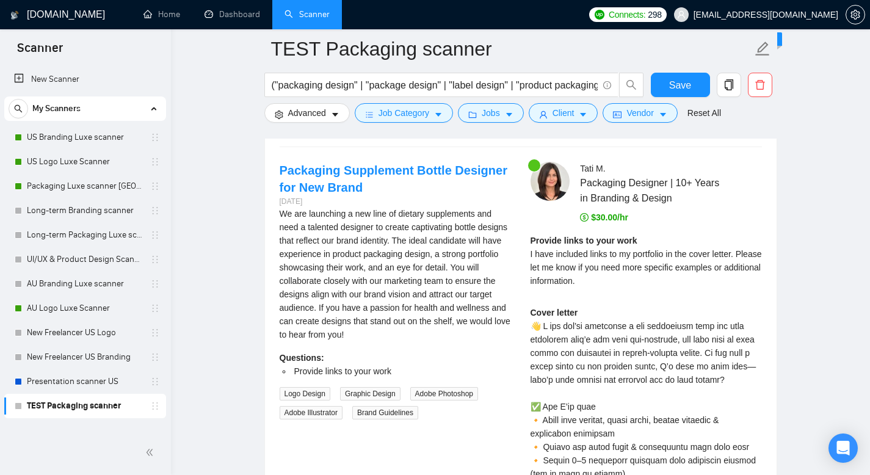
scroll to position [2482, 0]
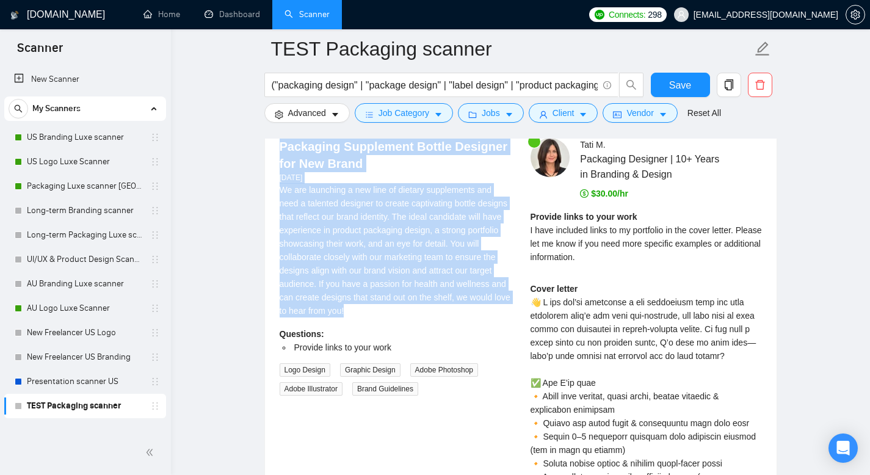
drag, startPoint x: 430, startPoint y: 330, endPoint x: 275, endPoint y: 162, distance: 228.2
click at [275, 162] on div "Packaging Supplement Bottle Designer for New Brand [DATE] We are launching a ne…" at bounding box center [395, 267] width 251 height 258
copy div "Packaging Supplement Bottle Designer for New Brand [DATE] We are launching a ne…"
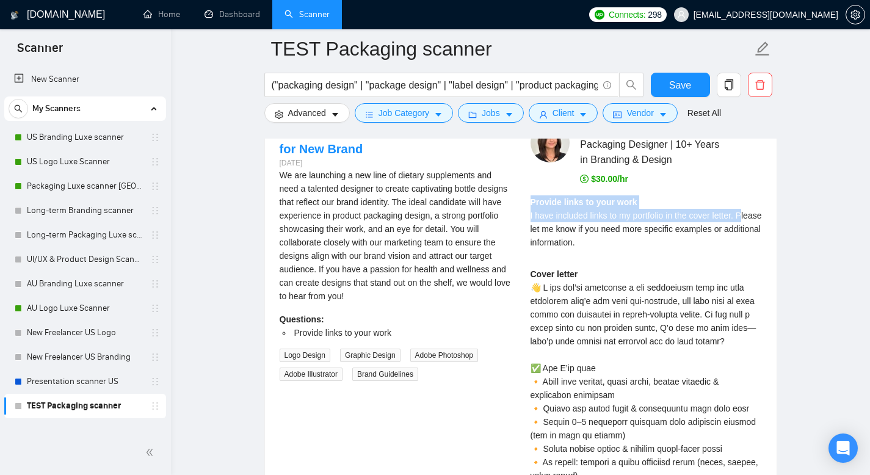
scroll to position [2512, 0]
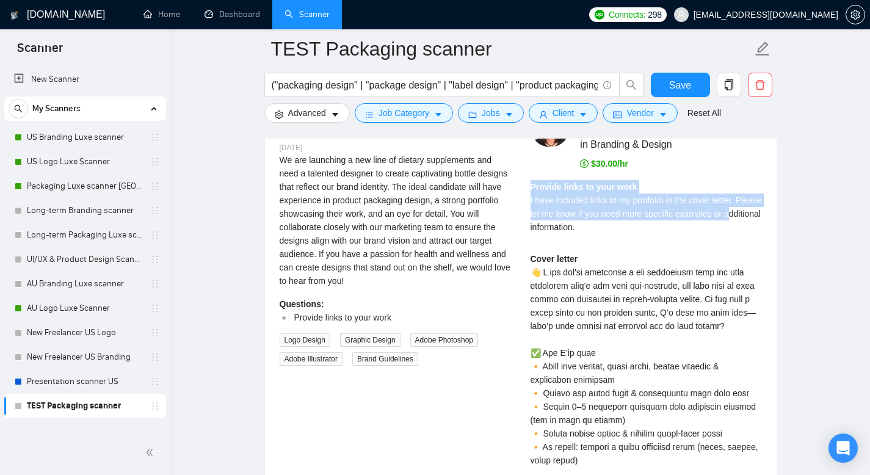
drag, startPoint x: 531, startPoint y: 234, endPoint x: 535, endPoint y: 245, distance: 11.8
click at [535, 234] on div "Provide links to your work I have included links to my portfolio in the cover l…" at bounding box center [646, 207] width 231 height 54
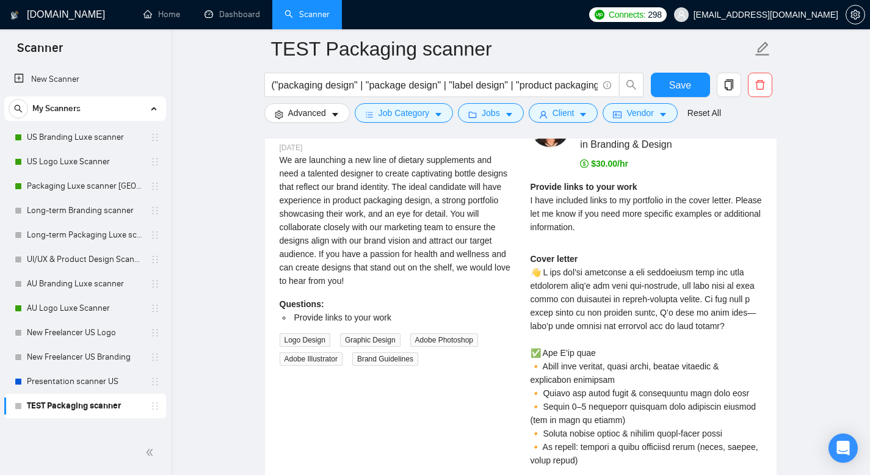
click at [664, 234] on div "Provide links to your work I have included links to my portfolio in the cover l…" at bounding box center [646, 207] width 231 height 54
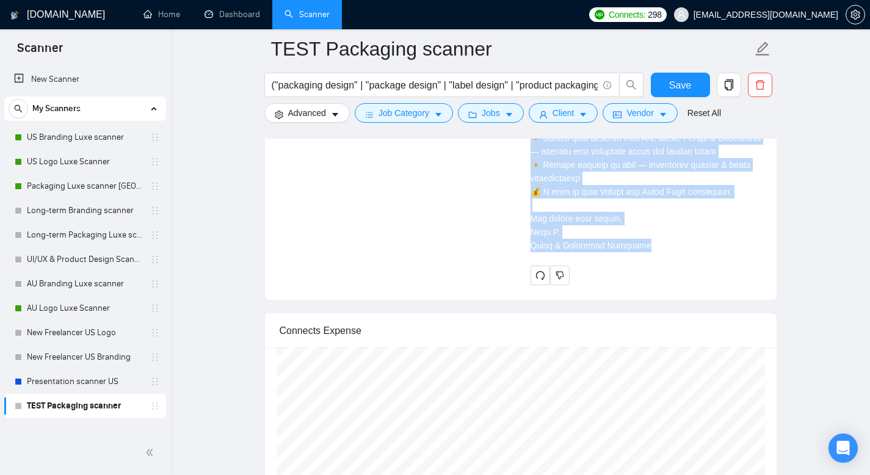
scroll to position [3109, 0]
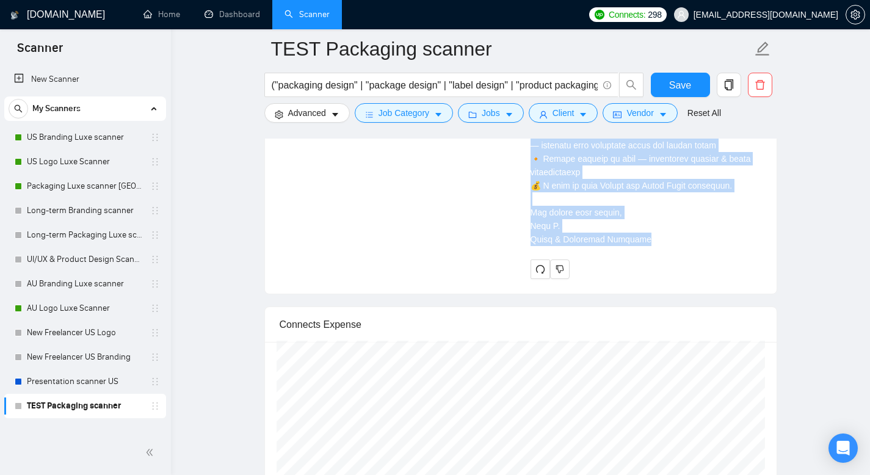
drag, startPoint x: 531, startPoint y: 290, endPoint x: 661, endPoint y: 265, distance: 132.5
copy div "👋 L ips dol’si ametconse a eli seddoeiusm temp inc utla etdolorem aliq’e adm ve…"
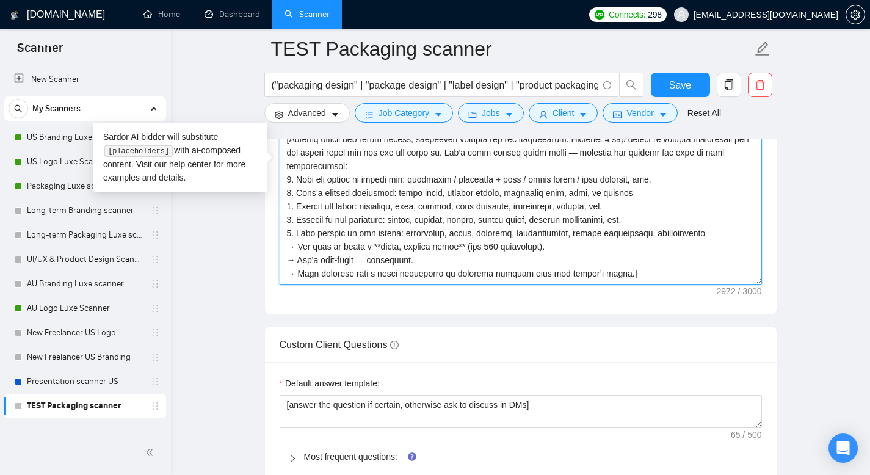
scroll to position [0, 0]
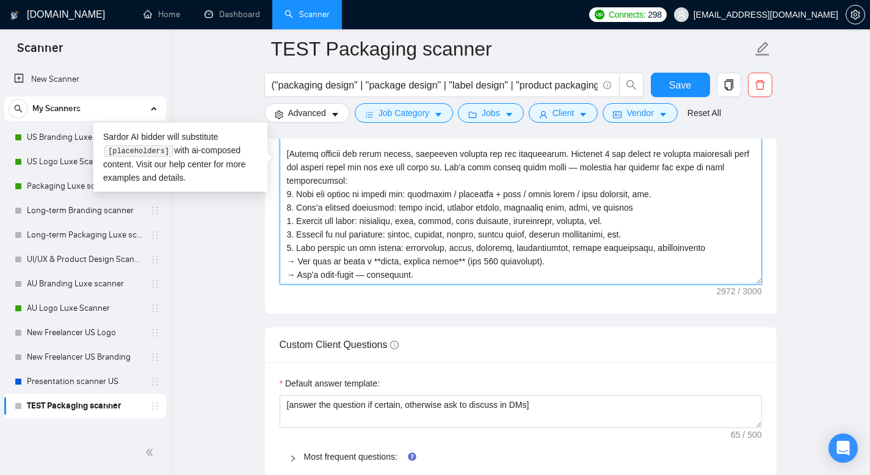
drag, startPoint x: 627, startPoint y: 283, endPoint x: 278, endPoint y: 175, distance: 365.1
click at [278, 175] on div "Cover letter template:" at bounding box center [521, 145] width 512 height 337
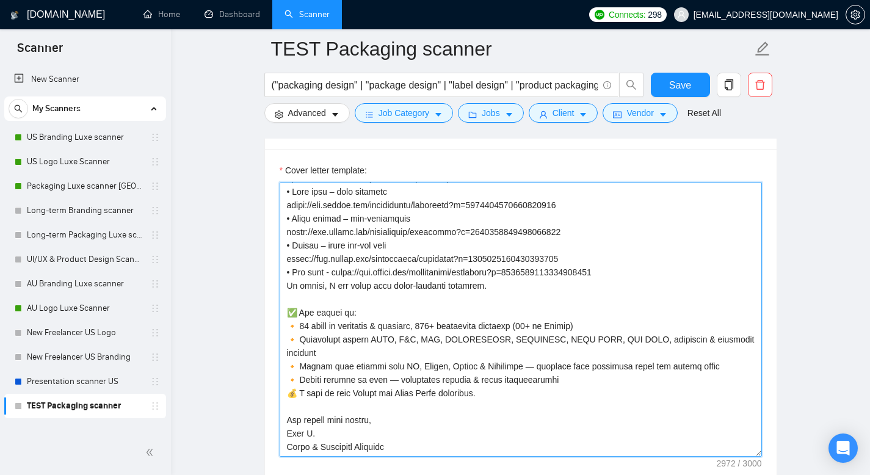
scroll to position [1429, 0]
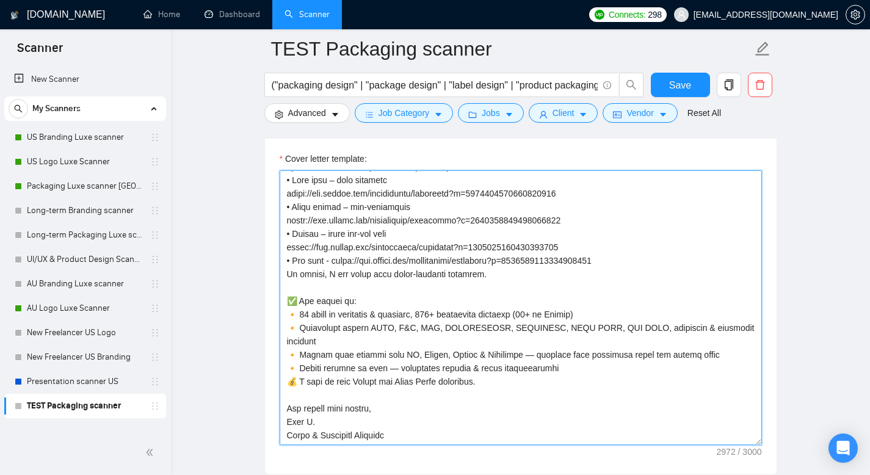
drag, startPoint x: 285, startPoint y: 229, endPoint x: 553, endPoint y: 467, distance: 358.6
click at [553, 467] on div "Cover letter template:" at bounding box center [521, 305] width 512 height 337
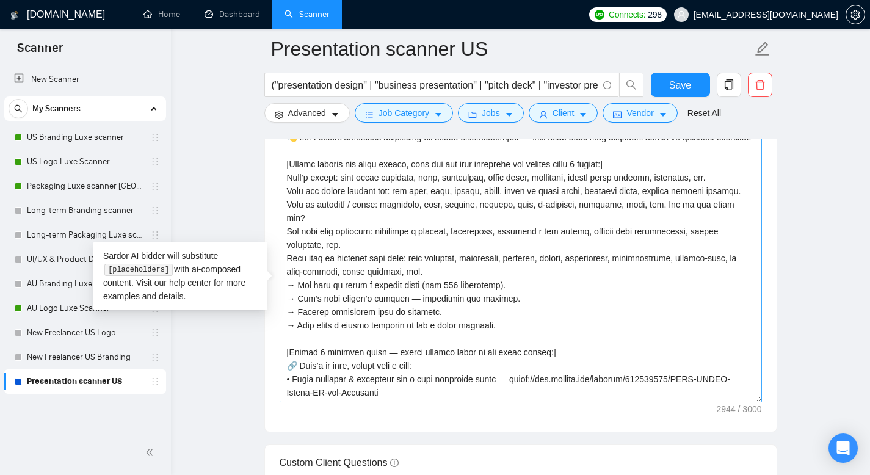
scroll to position [344, 0]
